Goal: Browse casually

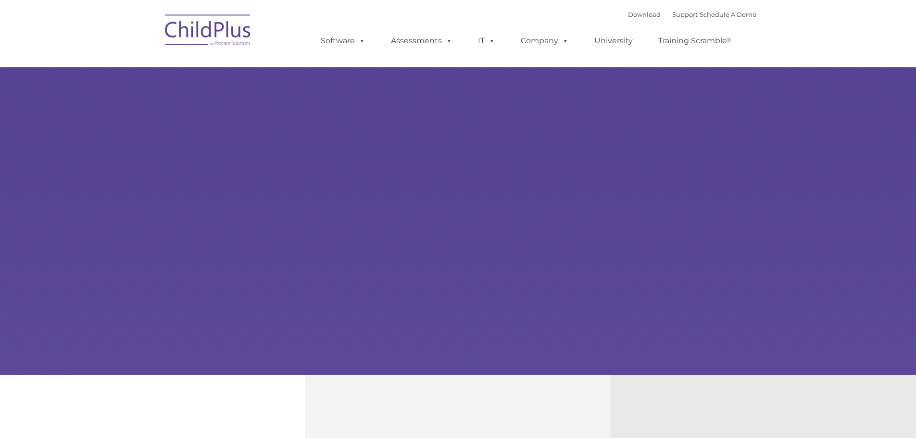
type input ""
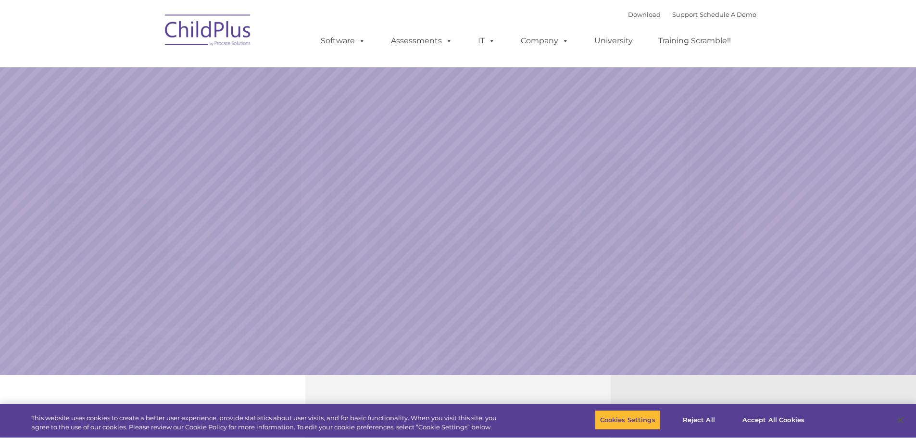
select select "MEDIUM"
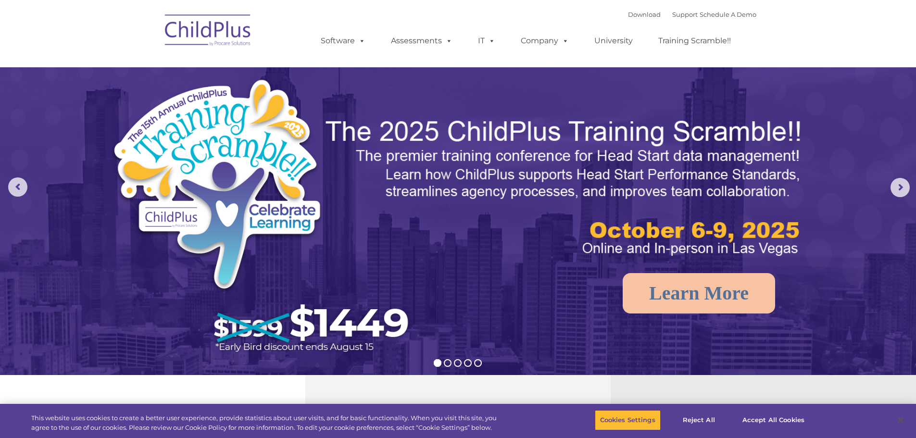
click at [227, 41] on img at bounding box center [208, 32] width 96 height 48
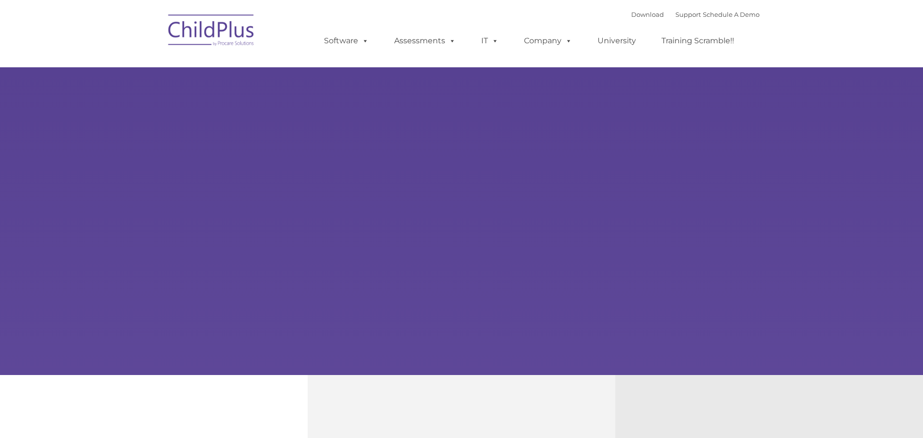
type input ""
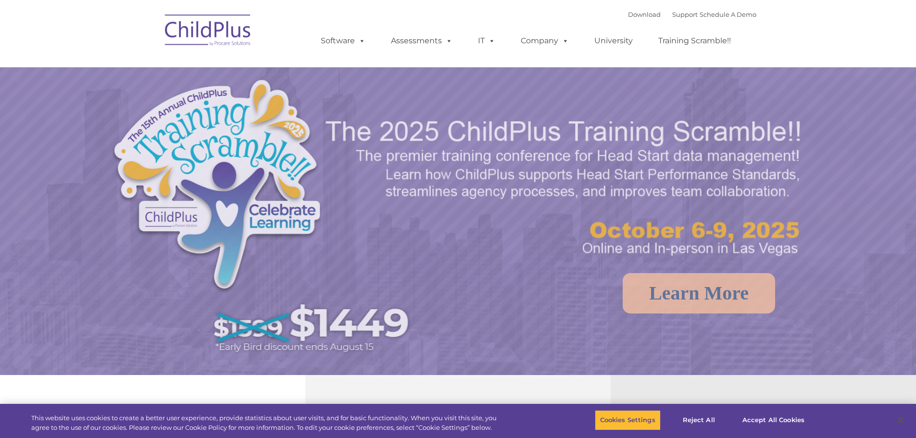
select select "MEDIUM"
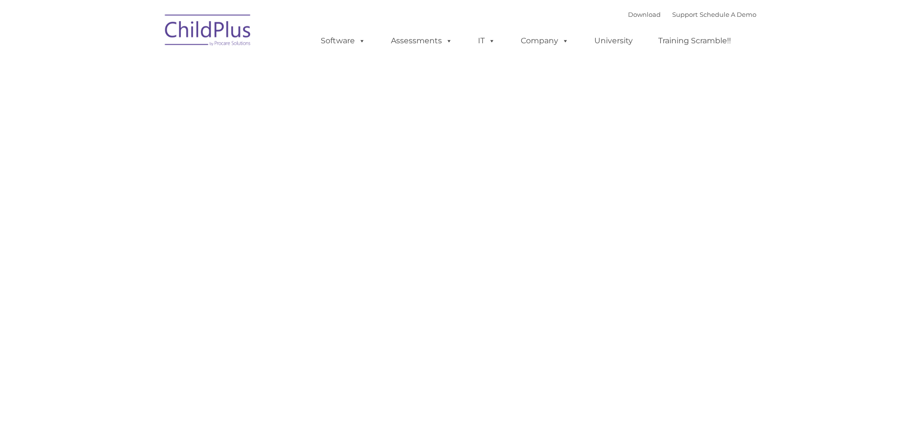
type input ""
